Goal: Check status: Check status

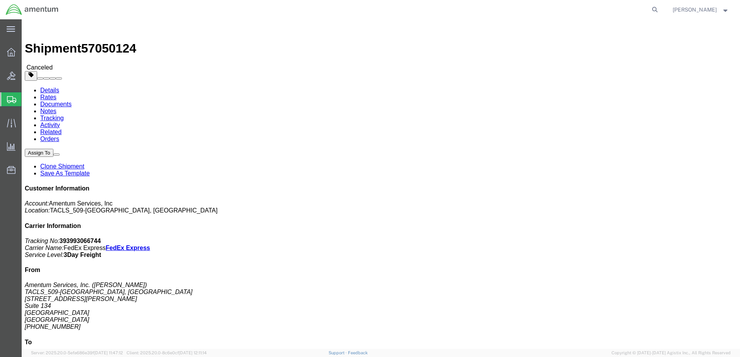
click at [27, 97] on span "Shipments" at bounding box center [24, 99] width 6 height 15
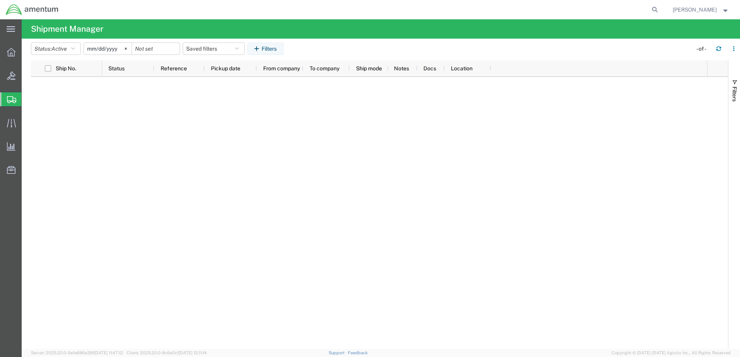
click at [0, 0] on span "Shipment Manager" at bounding box center [0, 0] width 0 height 0
click at [9, 51] on icon at bounding box center [11, 52] width 9 height 9
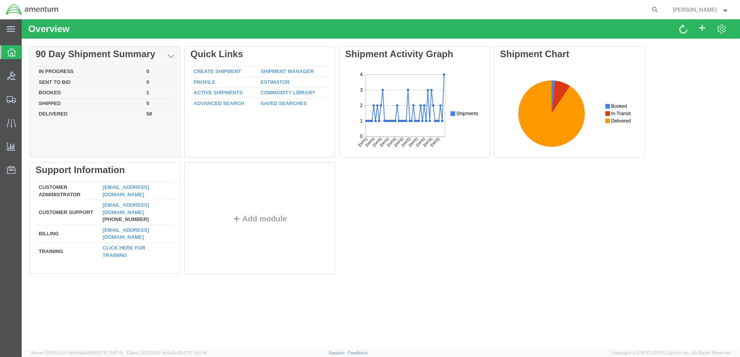
click at [147, 104] on td "5" at bounding box center [158, 103] width 31 height 11
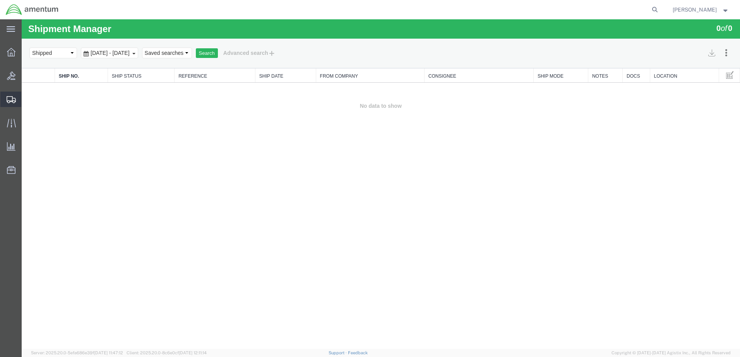
click at [27, 97] on span "Shipments" at bounding box center [23, 99] width 5 height 15
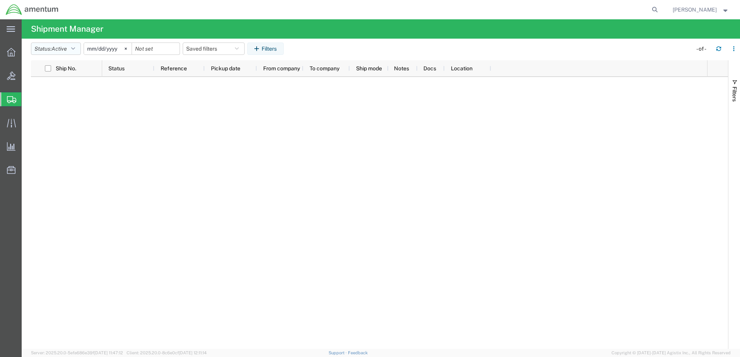
click at [75, 49] on icon "button" at bounding box center [73, 48] width 4 height 5
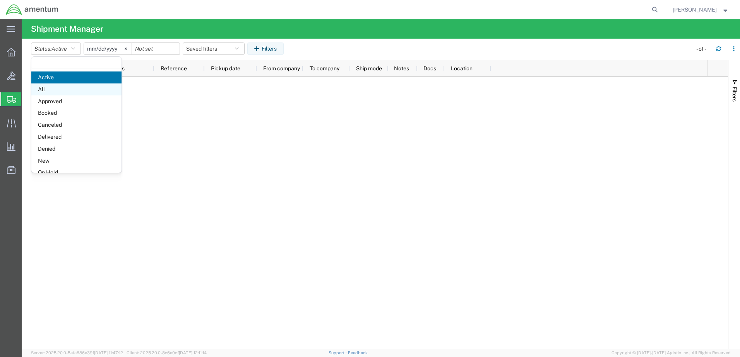
click at [73, 93] on span "All" at bounding box center [76, 90] width 90 height 12
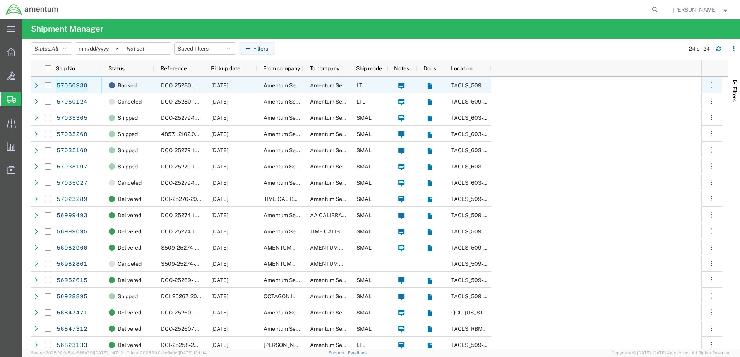
click at [81, 86] on link "57050930" at bounding box center [72, 86] width 32 height 12
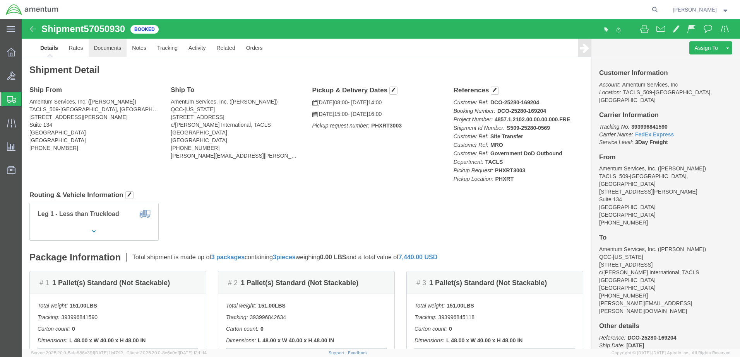
click link "Documents"
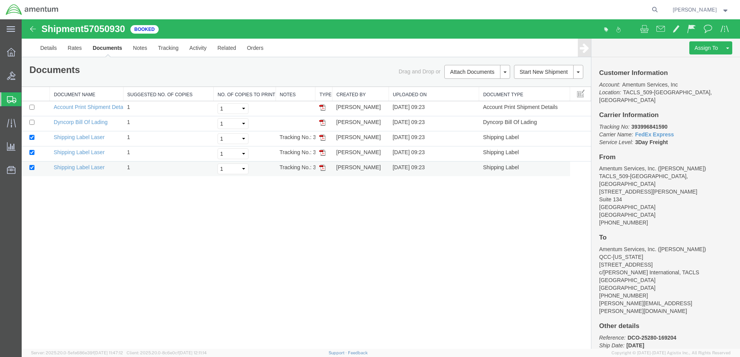
click at [323, 170] on img at bounding box center [322, 168] width 6 height 6
click at [323, 153] on img at bounding box center [322, 153] width 6 height 6
click at [323, 138] on img at bounding box center [322, 138] width 6 height 6
click at [51, 49] on link "Details" at bounding box center [48, 48] width 27 height 19
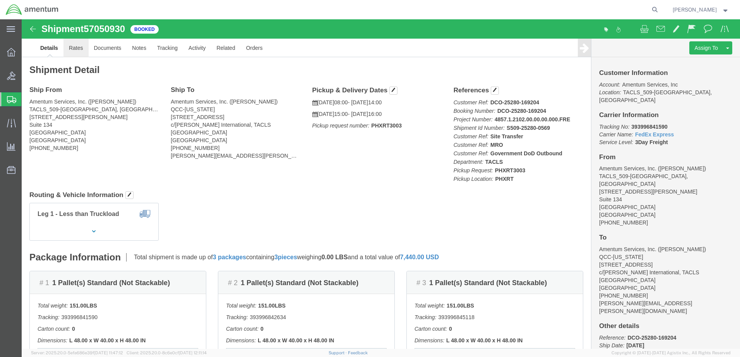
click link "Rates"
